Goal: Transaction & Acquisition: Purchase product/service

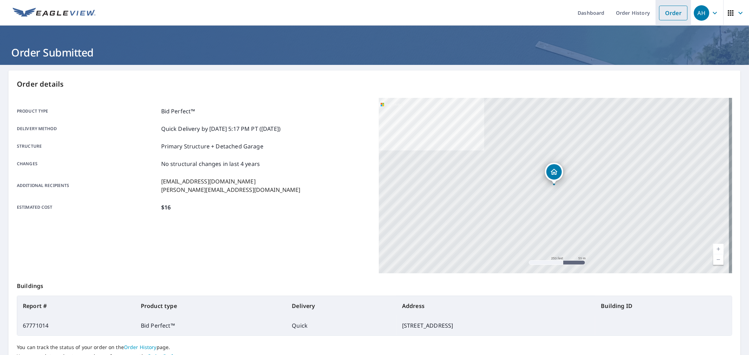
drag, startPoint x: 0, startPoint y: 0, endPoint x: 671, endPoint y: 15, distance: 671.2
click at [671, 15] on link "Order" at bounding box center [673, 13] width 28 height 15
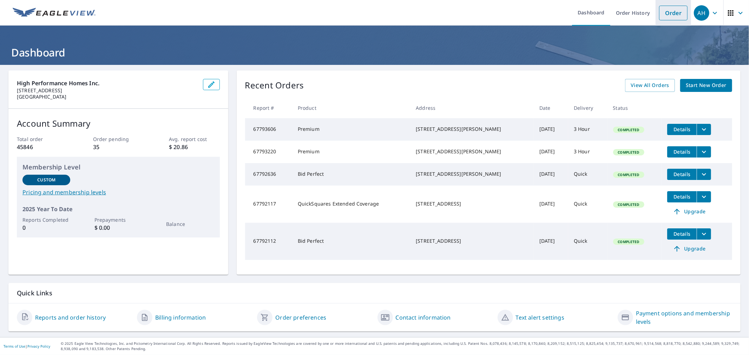
click at [662, 13] on link "Order" at bounding box center [673, 13] width 28 height 15
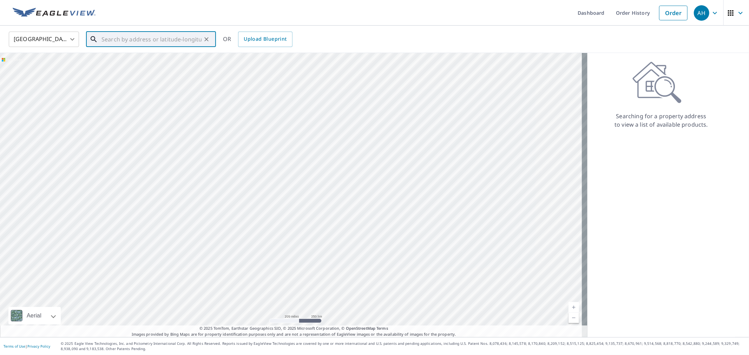
click at [131, 41] on input "text" at bounding box center [151, 39] width 100 height 20
paste input "[STREET_ADDRESS]"
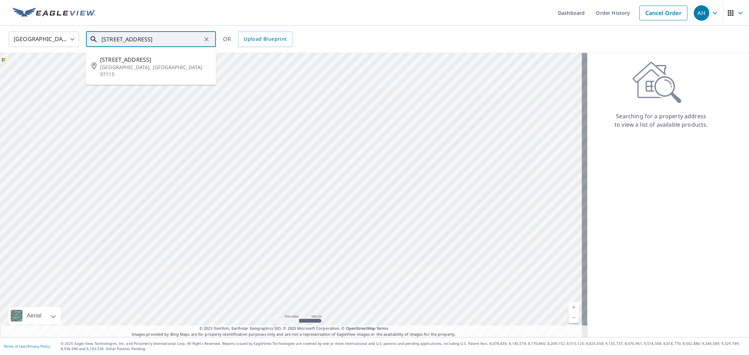
type input "[STREET_ADDRESS]"
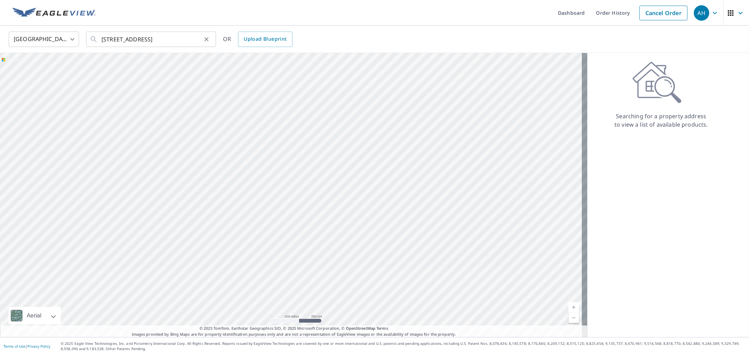
scroll to position [0, 0]
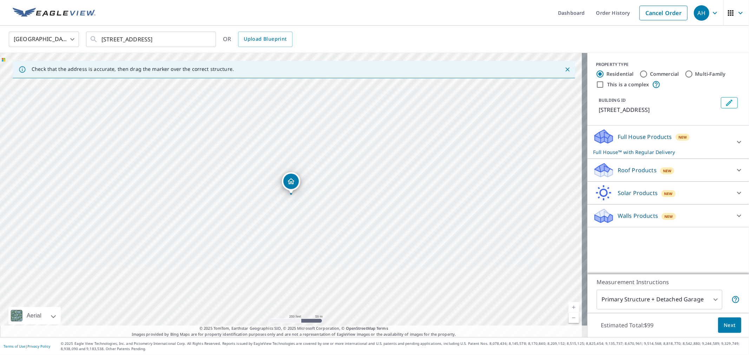
click at [618, 171] on p "Roof Products" at bounding box center [637, 170] width 39 height 8
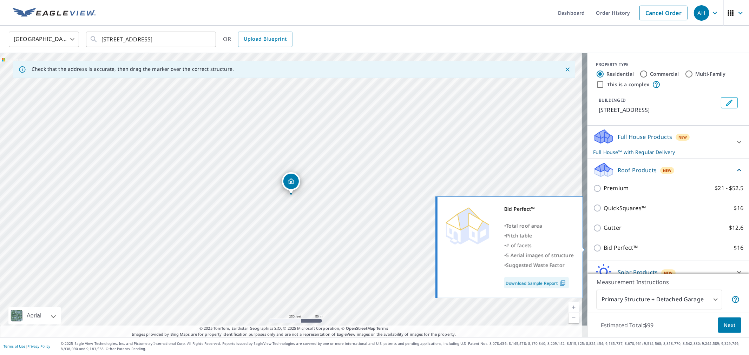
click at [606, 244] on p "Bid Perfect™" at bounding box center [621, 248] width 34 height 9
click at [604, 244] on input "Bid Perfect™ $16" at bounding box center [598, 248] width 11 height 8
checkbox input "true"
checkbox input "false"
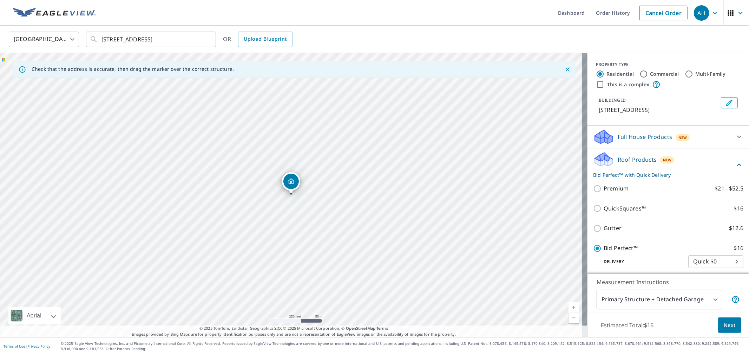
click at [725, 324] on span "Next" at bounding box center [730, 325] width 12 height 9
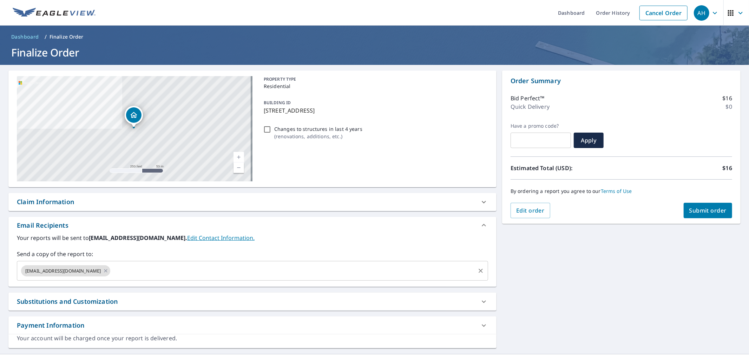
click at [111, 269] on input "text" at bounding box center [292, 270] width 363 height 13
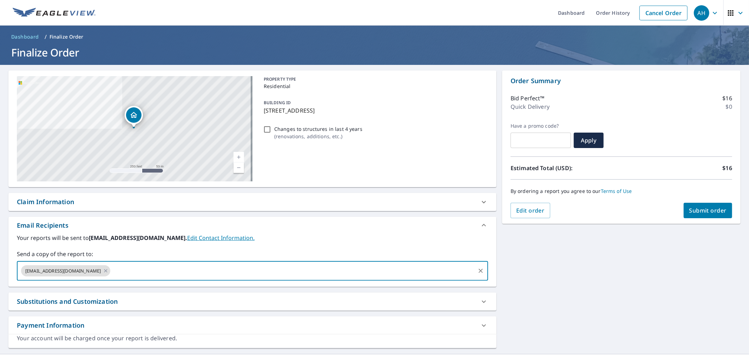
paste input "[PERSON_NAME][EMAIL_ADDRESS][DOMAIN_NAME]"
type input "[PERSON_NAME][EMAIL_ADDRESS][DOMAIN_NAME]"
click at [689, 209] on span "Submit order" at bounding box center [708, 211] width 38 height 8
checkbox input "true"
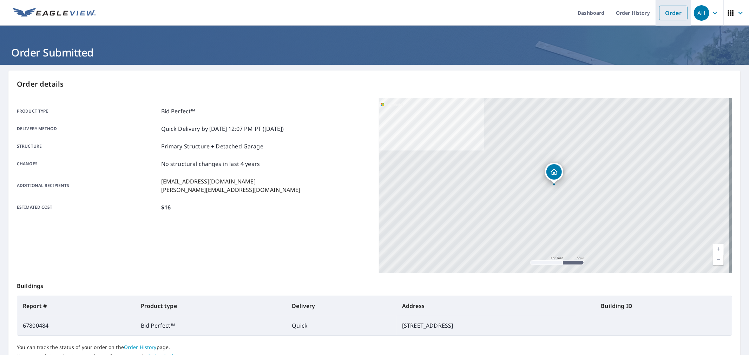
click at [672, 16] on link "Order" at bounding box center [673, 13] width 28 height 15
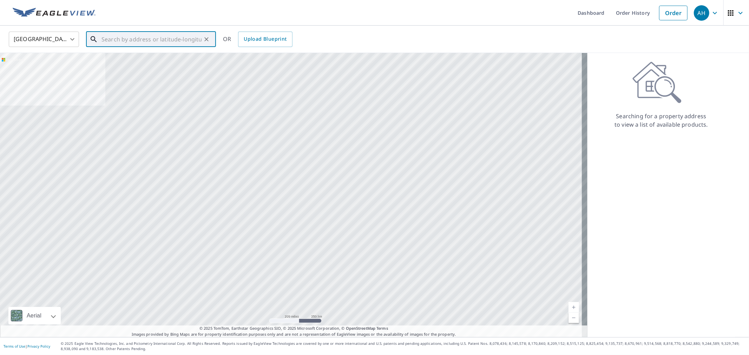
click at [153, 40] on input "text" at bounding box center [151, 39] width 100 height 20
paste input "[STREET_ADDRESS]"
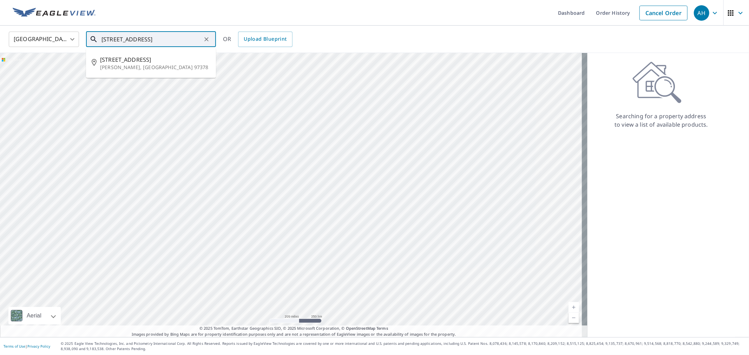
type input "[STREET_ADDRESS]"
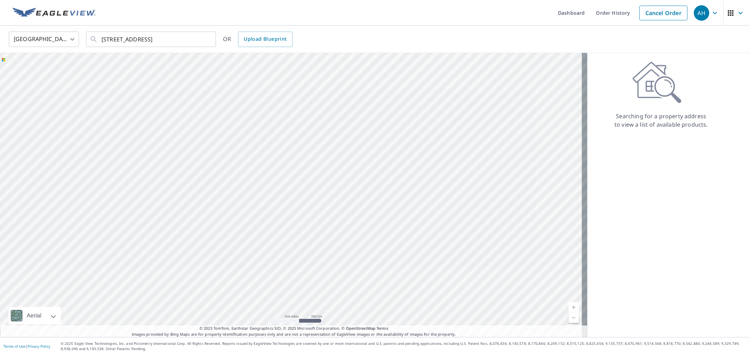
scroll to position [0, 0]
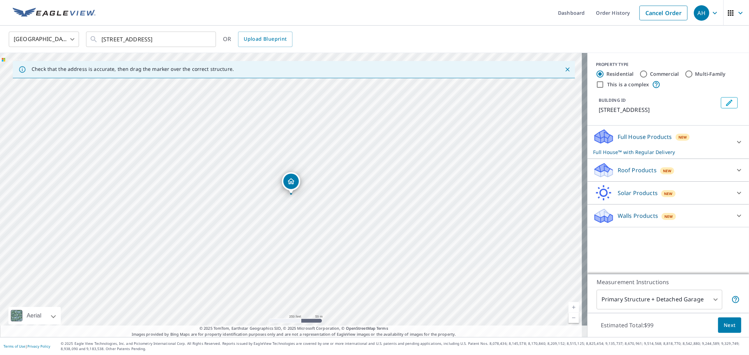
click at [636, 169] on p "Roof Products" at bounding box center [637, 170] width 39 height 8
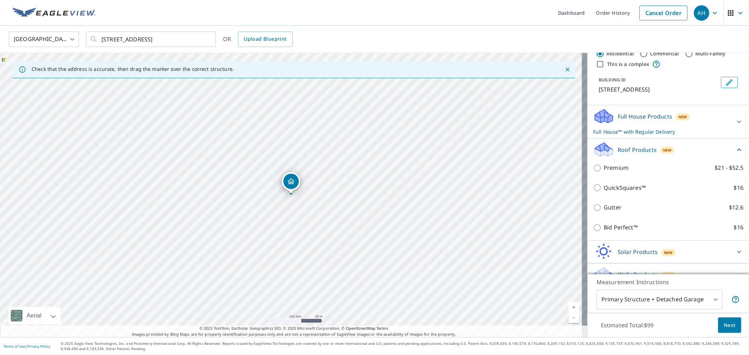
scroll to position [32, 0]
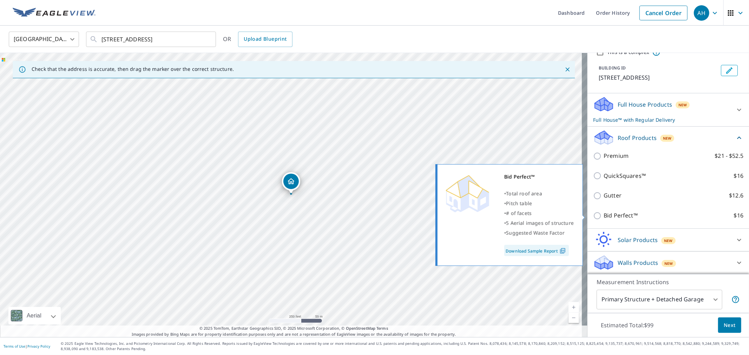
click at [619, 213] on p "Bid Perfect™" at bounding box center [621, 215] width 34 height 9
click at [604, 213] on input "Bid Perfect™ $16" at bounding box center [598, 216] width 11 height 8
checkbox input "true"
checkbox input "false"
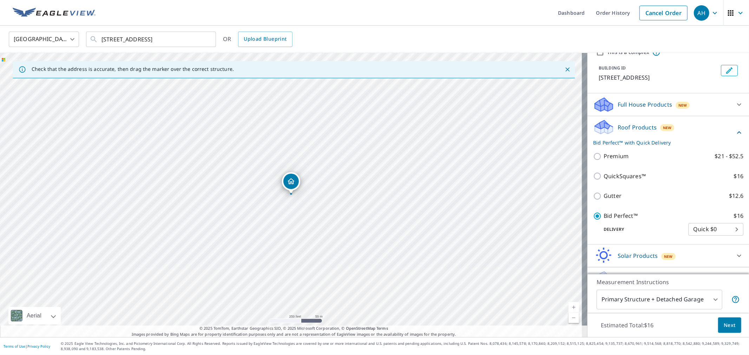
click at [726, 322] on span "Next" at bounding box center [730, 325] width 12 height 9
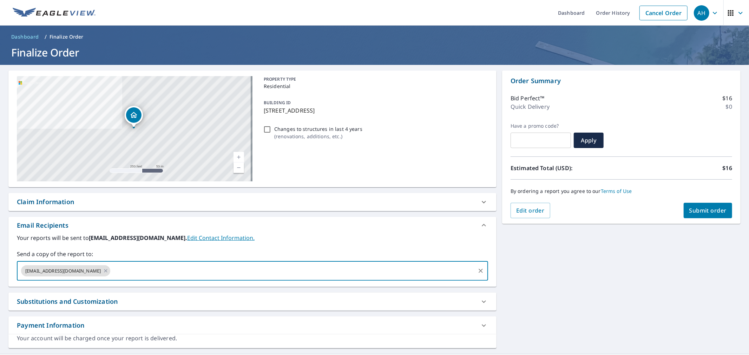
click at [111, 274] on input "text" at bounding box center [292, 270] width 363 height 13
paste input "[PERSON_NAME][EMAIL_ADDRESS][DOMAIN_NAME]"
type input "[PERSON_NAME][EMAIL_ADDRESS][DOMAIN_NAME]"
click at [700, 212] on span "Submit order" at bounding box center [708, 211] width 38 height 8
checkbox input "true"
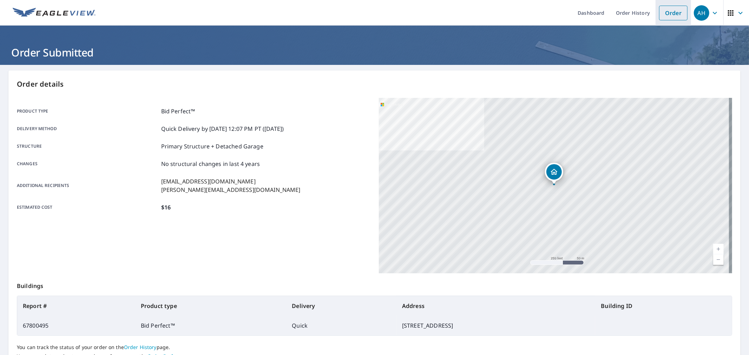
click at [665, 10] on link "Order" at bounding box center [673, 13] width 28 height 15
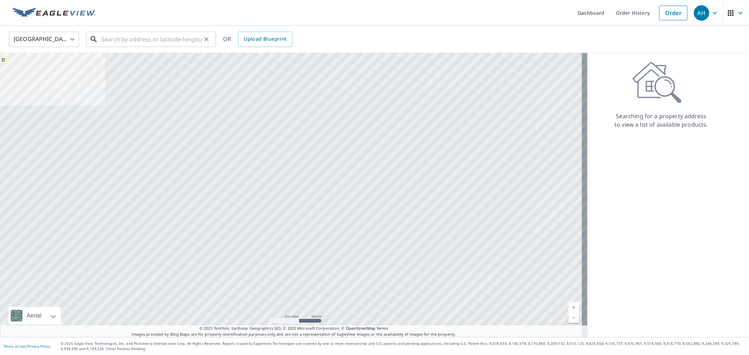
click at [134, 39] on input "text" at bounding box center [151, 39] width 100 height 20
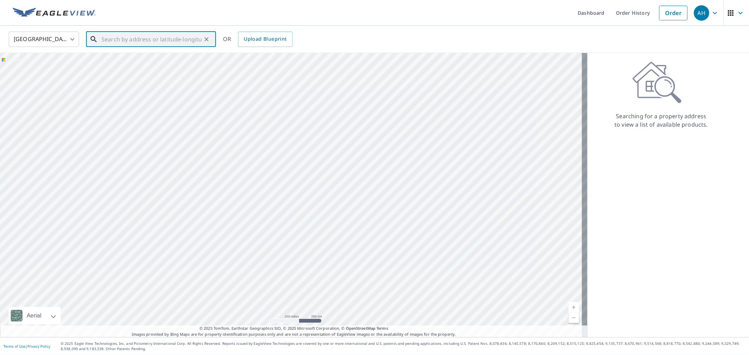
paste input "10240 NE. [GEOGRAPHIC_DATA]. [GEOGRAPHIC_DATA], OR 97115"
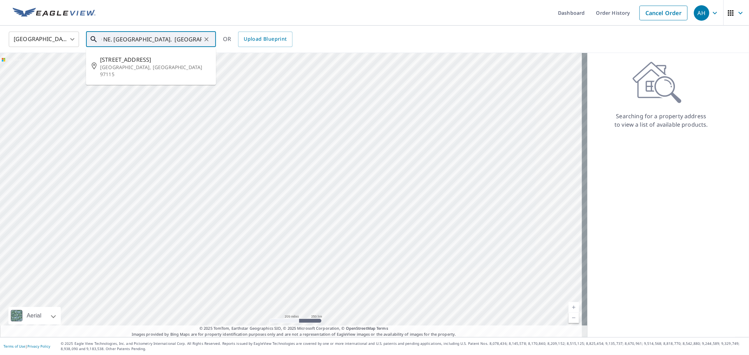
type input "10240 NE. [GEOGRAPHIC_DATA]. [GEOGRAPHIC_DATA], OR 97115"
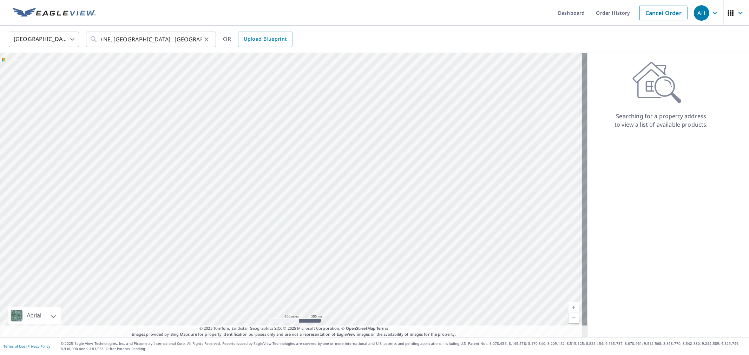
scroll to position [0, 0]
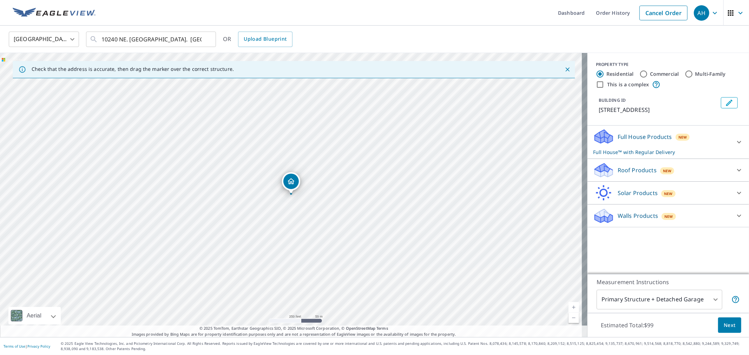
click at [633, 169] on p "Roof Products" at bounding box center [637, 170] width 39 height 8
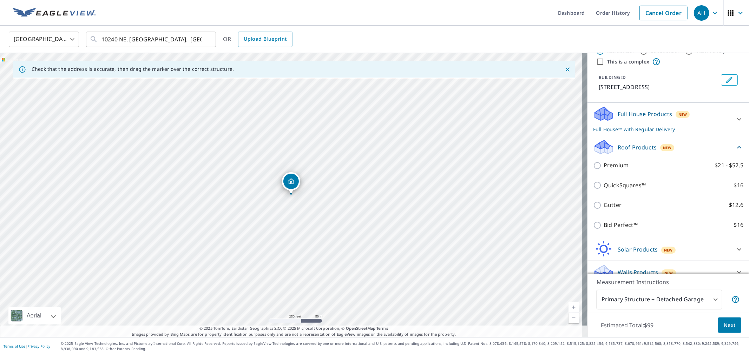
scroll to position [40, 0]
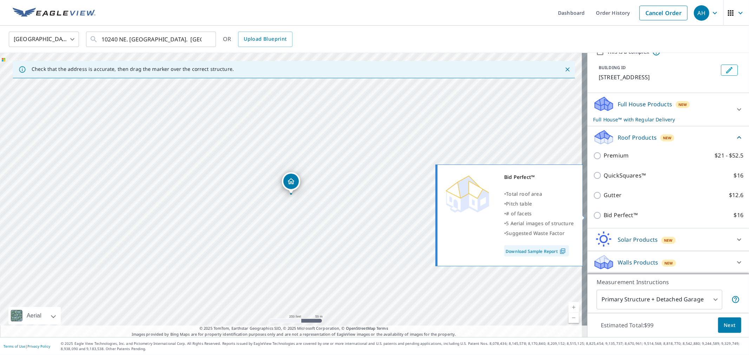
click at [618, 216] on p "Bid Perfect™" at bounding box center [621, 215] width 34 height 9
click at [604, 216] on input "Bid Perfect™ $16" at bounding box center [598, 215] width 11 height 8
checkbox input "true"
checkbox input "false"
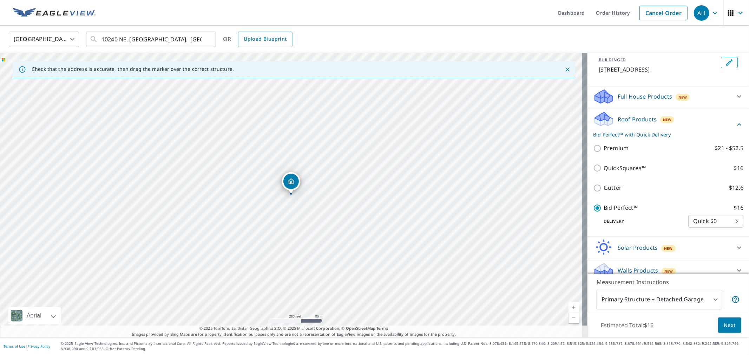
click at [724, 325] on span "Next" at bounding box center [730, 325] width 12 height 9
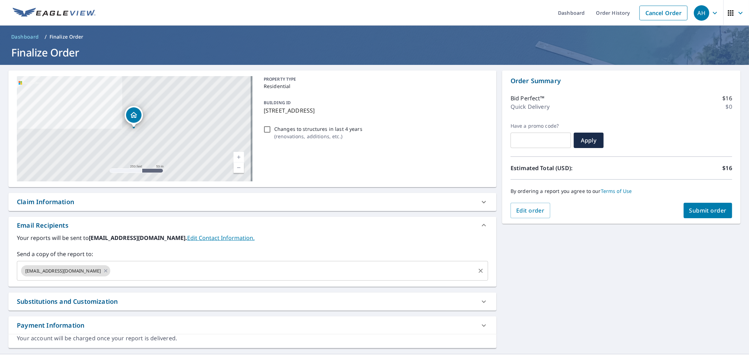
click at [121, 270] on input "text" at bounding box center [292, 270] width 363 height 13
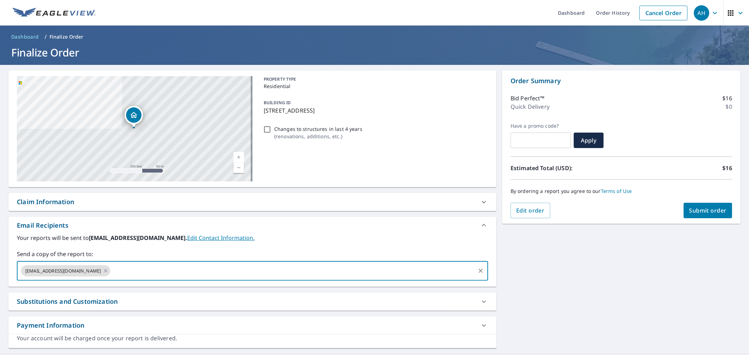
paste input "[PERSON_NAME][EMAIL_ADDRESS][DOMAIN_NAME]"
type input "[PERSON_NAME][EMAIL_ADDRESS][DOMAIN_NAME]"
click at [698, 208] on span "Submit order" at bounding box center [708, 211] width 38 height 8
checkbox input "true"
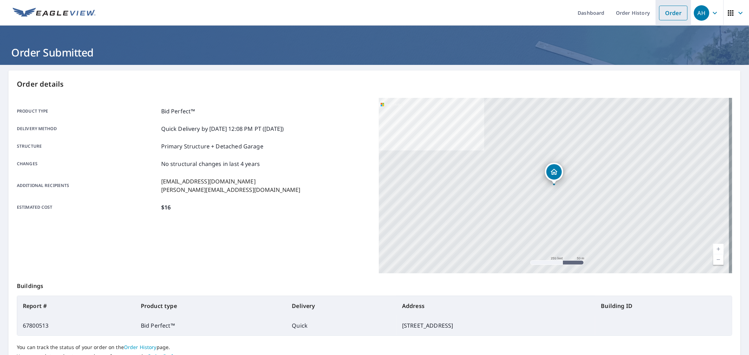
click at [659, 18] on link "Order" at bounding box center [673, 13] width 28 height 15
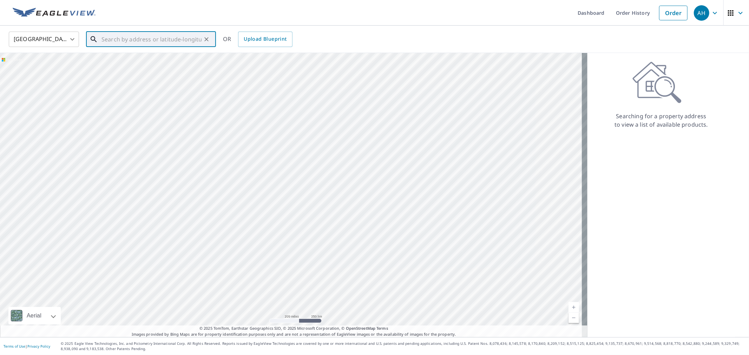
click at [120, 39] on input "text" at bounding box center [151, 39] width 100 height 20
paste input "[STREET_ADDRESS]"
type input "[STREET_ADDRESS]"
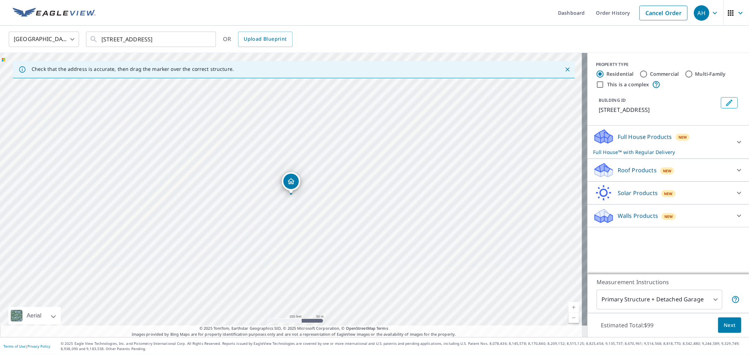
click at [630, 164] on div "Roof Products New" at bounding box center [662, 170] width 138 height 17
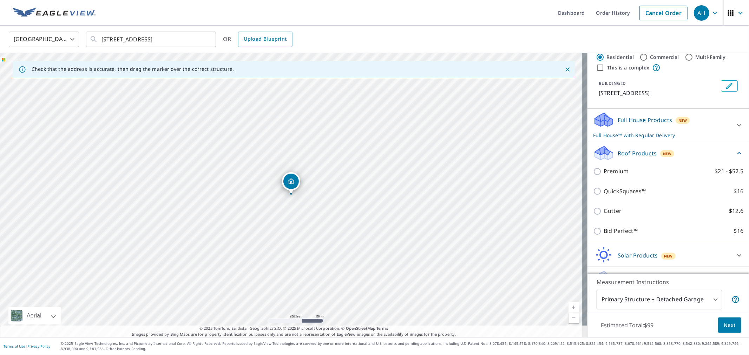
scroll to position [32, 0]
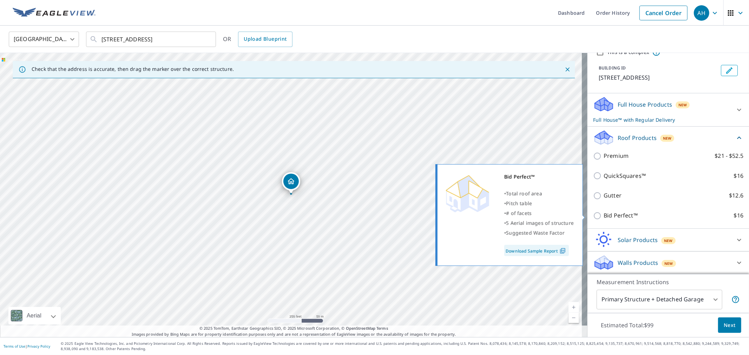
click at [610, 214] on p "Bid Perfect™" at bounding box center [621, 215] width 34 height 9
click at [604, 214] on input "Bid Perfect™ $16" at bounding box center [598, 216] width 11 height 8
checkbox input "true"
checkbox input "false"
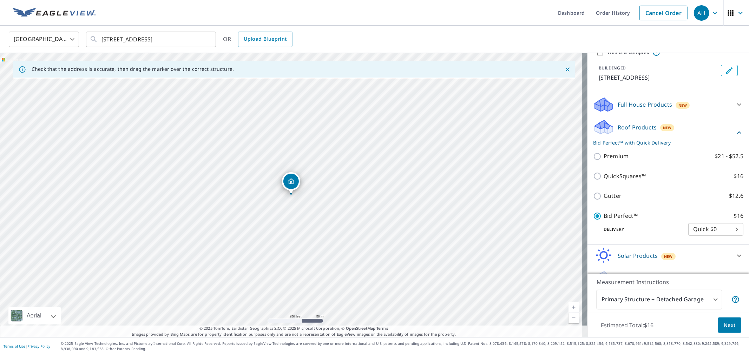
click at [724, 322] on span "Next" at bounding box center [730, 325] width 12 height 9
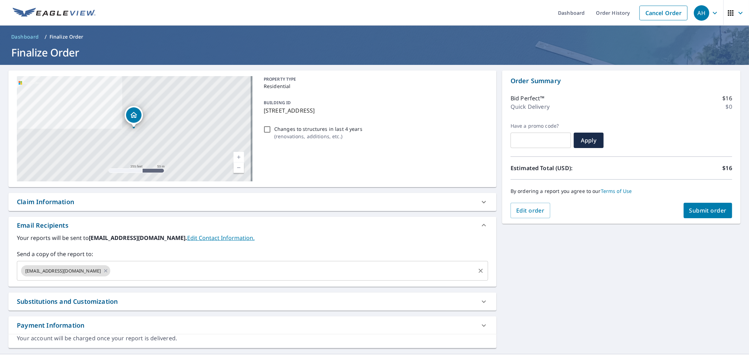
click at [111, 273] on input "text" at bounding box center [292, 270] width 363 height 13
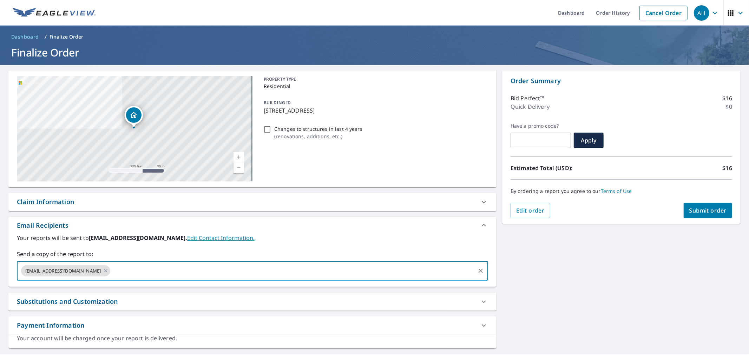
paste input "[PERSON_NAME][EMAIL_ADDRESS][DOMAIN_NAME]"
type input "[PERSON_NAME][EMAIL_ADDRESS][DOMAIN_NAME]"
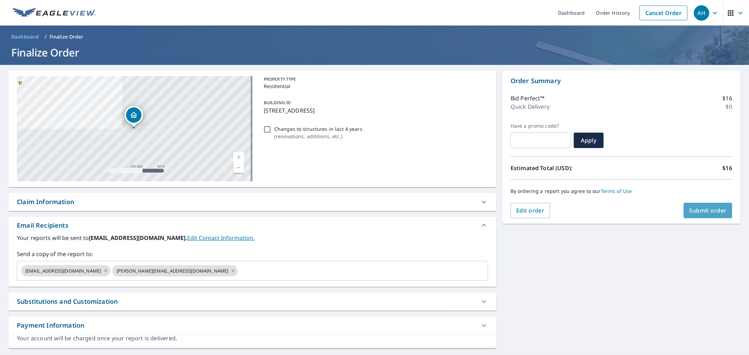
click at [699, 206] on button "Submit order" at bounding box center [708, 210] width 49 height 15
checkbox input "true"
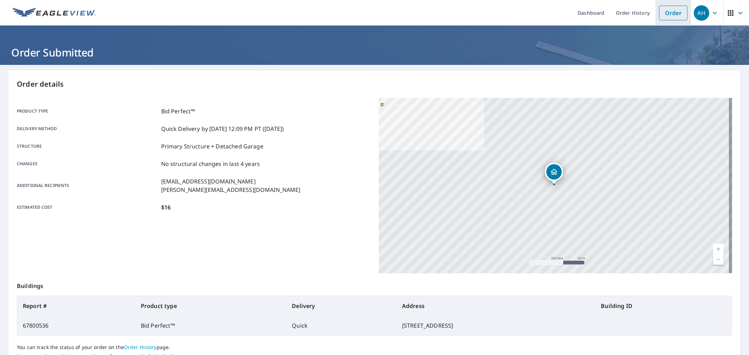
click at [662, 10] on link "Order" at bounding box center [673, 13] width 28 height 15
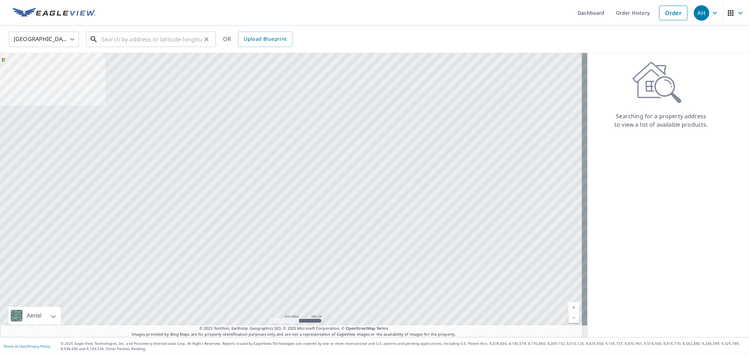
click at [129, 41] on input "text" at bounding box center [151, 39] width 100 height 20
paste input "[STREET_ADDRESS][PERSON_NAME]"
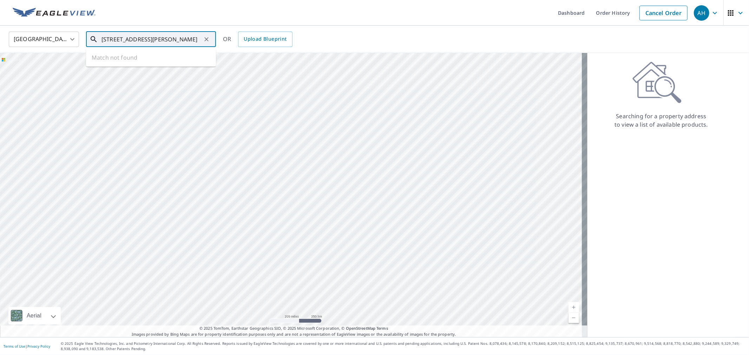
scroll to position [0, 31]
type input "[STREET_ADDRESS][PERSON_NAME]"
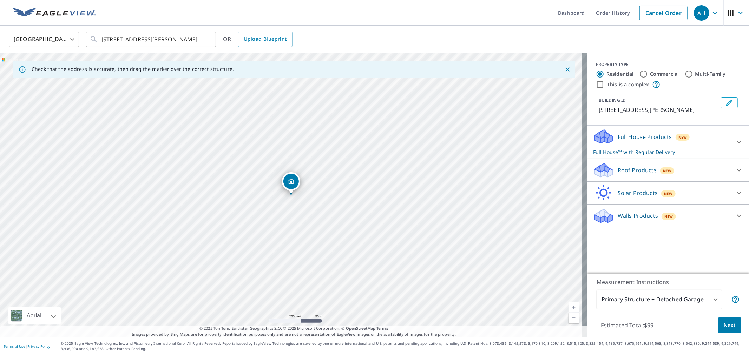
click at [638, 174] on p "Roof Products" at bounding box center [637, 170] width 39 height 8
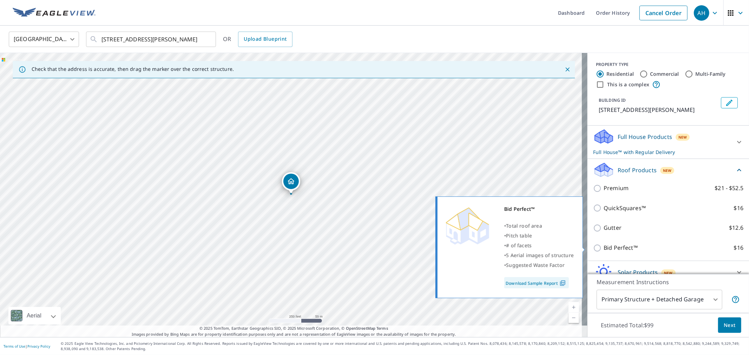
click at [611, 246] on p "Bid Perfect™" at bounding box center [621, 248] width 34 height 9
click at [604, 246] on input "Bid Perfect™ $16" at bounding box center [598, 248] width 11 height 8
checkbox input "true"
checkbox input "false"
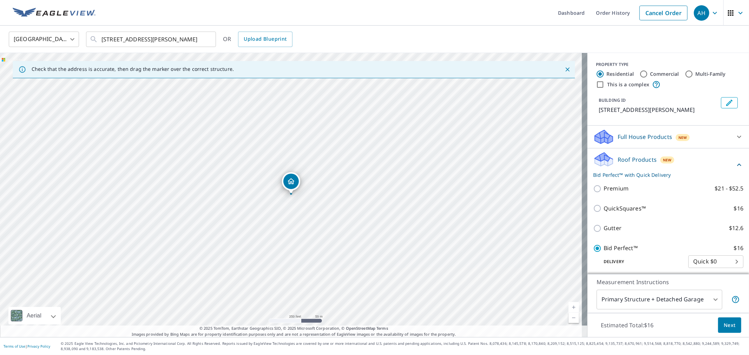
click at [725, 320] on button "Next" at bounding box center [729, 326] width 23 height 16
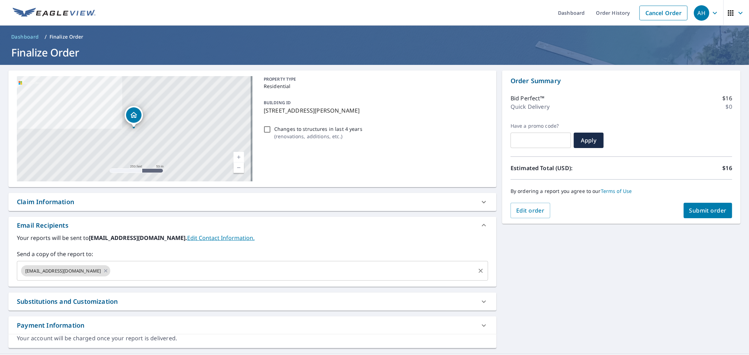
click at [111, 269] on input "text" at bounding box center [292, 270] width 363 height 13
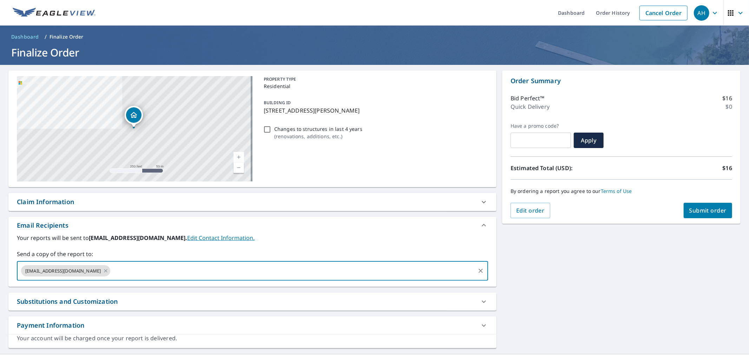
paste input "[PERSON_NAME][EMAIL_ADDRESS][DOMAIN_NAME]"
type input "[PERSON_NAME][EMAIL_ADDRESS][DOMAIN_NAME]"
click at [712, 212] on span "Submit order" at bounding box center [708, 211] width 38 height 8
checkbox input "true"
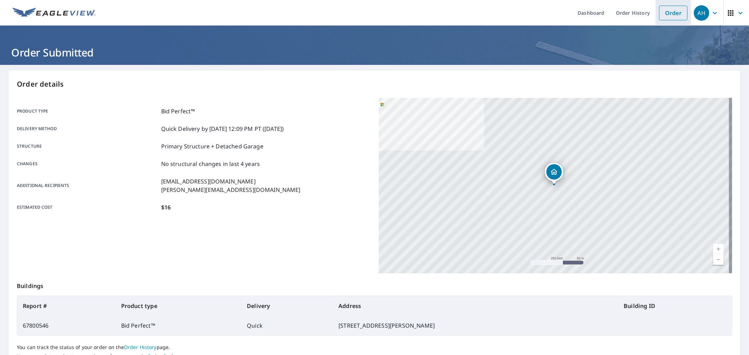
click at [675, 12] on link "Order" at bounding box center [673, 13] width 28 height 15
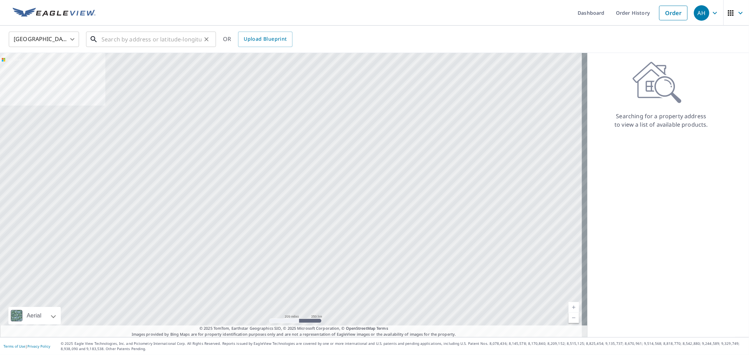
click at [138, 45] on input "text" at bounding box center [151, 39] width 100 height 20
paste input "[STREET_ADDRESS]"
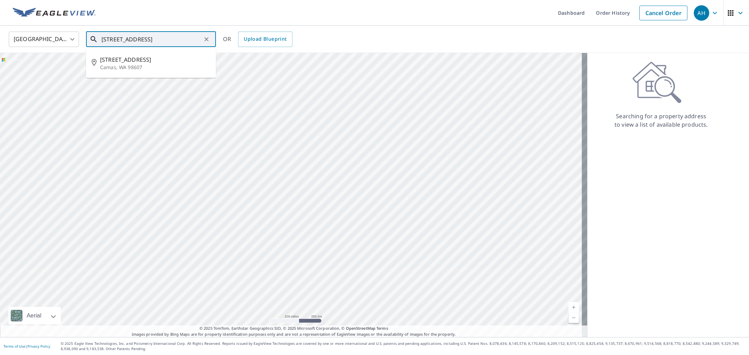
type input "[STREET_ADDRESS]"
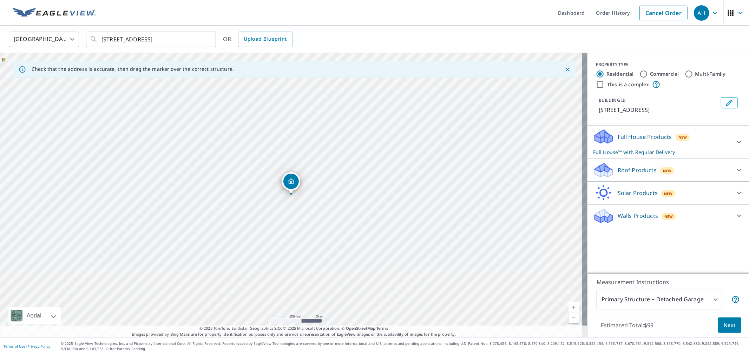
click at [635, 173] on p "Roof Products" at bounding box center [637, 170] width 39 height 8
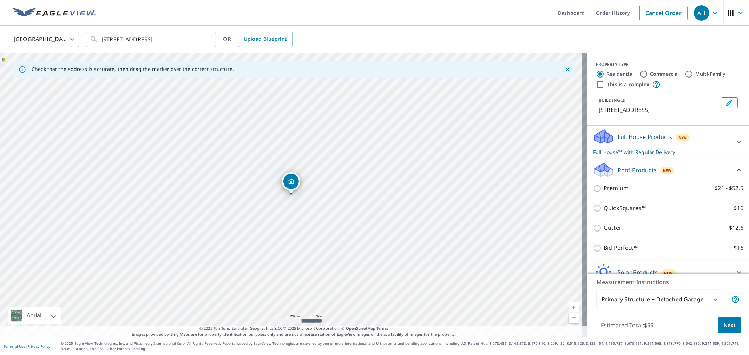
scroll to position [32, 0]
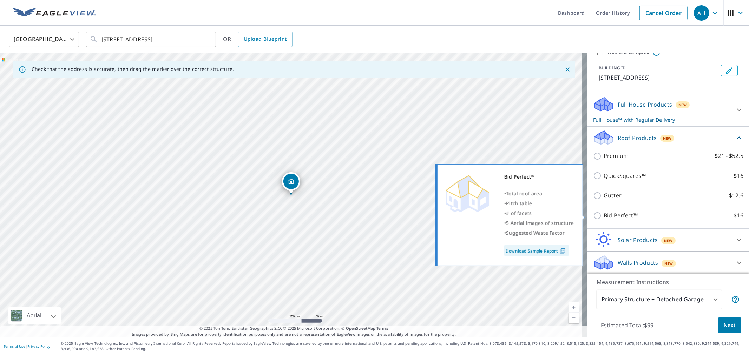
click at [616, 216] on p "Bid Perfect™" at bounding box center [621, 215] width 34 height 9
click at [604, 216] on input "Bid Perfect™ $16" at bounding box center [598, 216] width 11 height 8
checkbox input "true"
checkbox input "false"
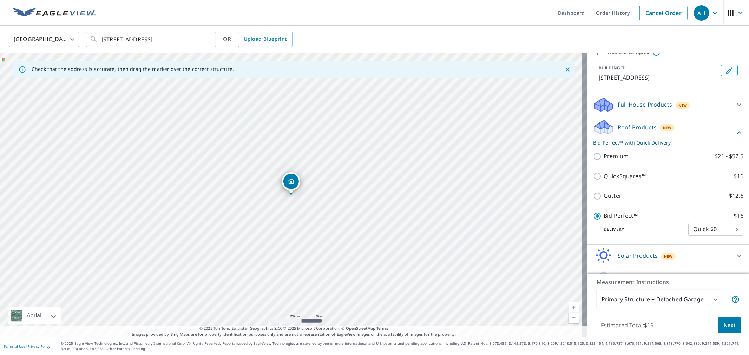
click at [725, 326] on span "Next" at bounding box center [730, 325] width 12 height 9
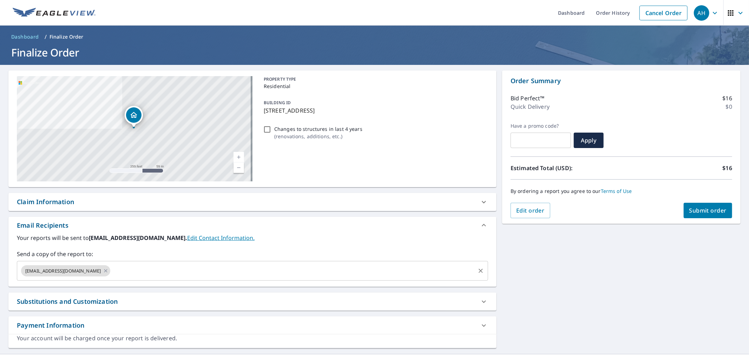
drag, startPoint x: 108, startPoint y: 272, endPoint x: 114, endPoint y: 271, distance: 6.4
click at [111, 272] on input "text" at bounding box center [292, 270] width 363 height 13
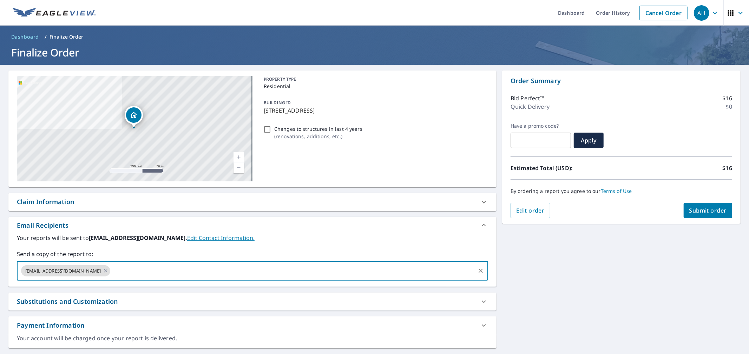
paste input "[PERSON_NAME][EMAIL_ADDRESS][DOMAIN_NAME]"
type input "[PERSON_NAME][EMAIL_ADDRESS][DOMAIN_NAME]"
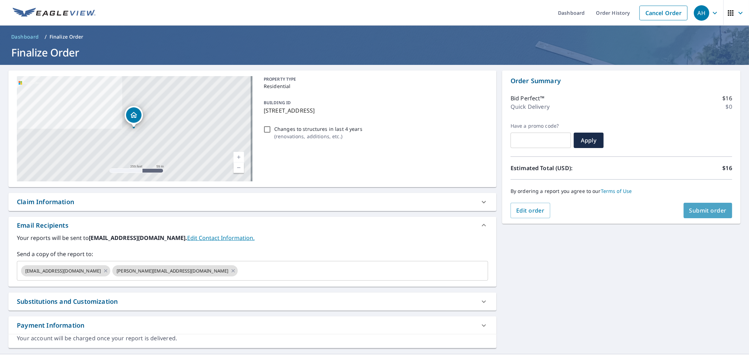
click at [694, 206] on button "Submit order" at bounding box center [708, 210] width 49 height 15
checkbox input "true"
